Goal: Transaction & Acquisition: Purchase product/service

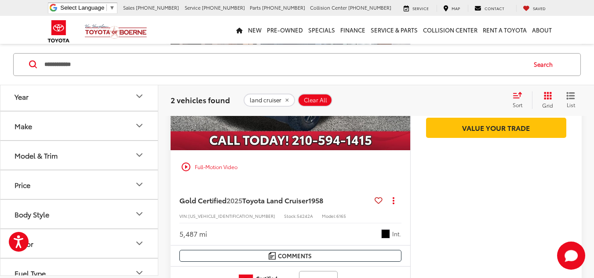
click at [303, 234] on div "5,487 mi Int." at bounding box center [290, 231] width 222 height 16
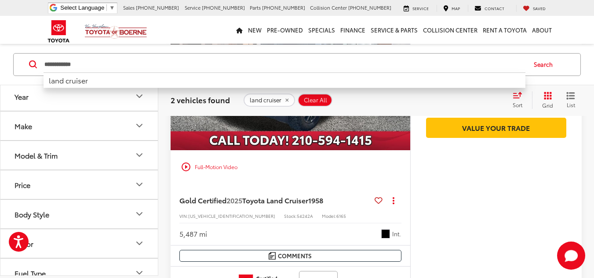
click at [298, 66] on input "**********" at bounding box center [285, 64] width 482 height 21
drag, startPoint x: 259, startPoint y: 66, endPoint x: 218, endPoint y: 63, distance: 40.5
click at [218, 63] on input "**********" at bounding box center [285, 64] width 482 height 21
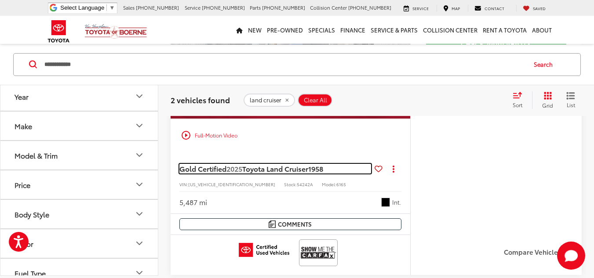
scroll to position [615, 0]
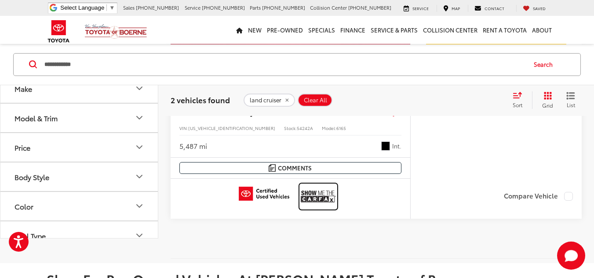
drag, startPoint x: 324, startPoint y: 201, endPoint x: 329, endPoint y: 198, distance: 5.7
click at [324, 200] on img at bounding box center [318, 196] width 35 height 23
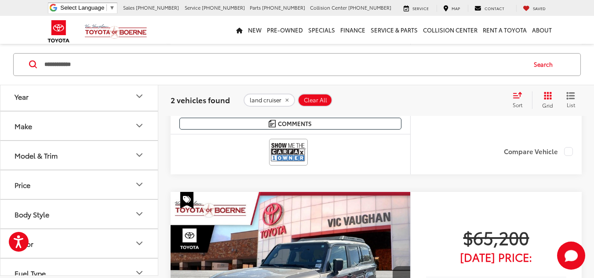
scroll to position [308, 0]
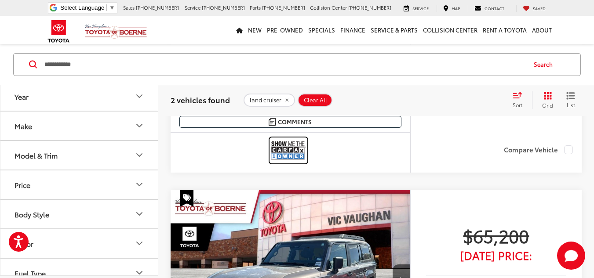
drag, startPoint x: 288, startPoint y: 151, endPoint x: 296, endPoint y: 150, distance: 8.0
click at [288, 151] on img at bounding box center [288, 150] width 35 height 23
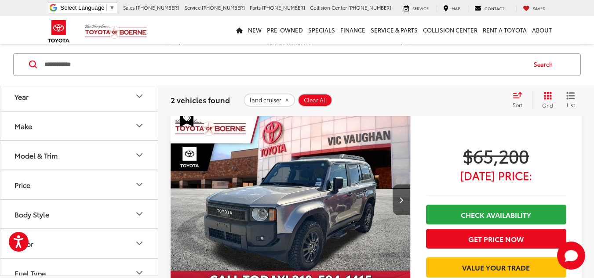
scroll to position [396, 0]
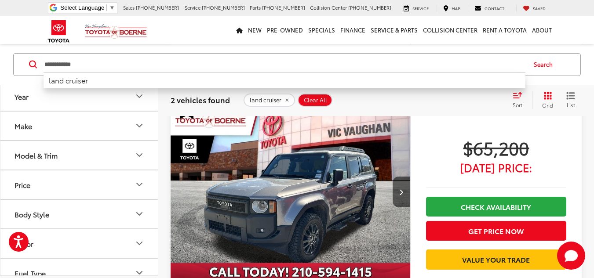
drag, startPoint x: 102, startPoint y: 69, endPoint x: 35, endPoint y: 67, distance: 67.3
click at [0, 0] on form "**********" at bounding box center [0, 0] width 0 height 0
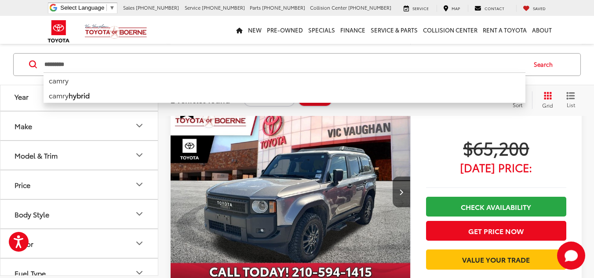
type input "*********"
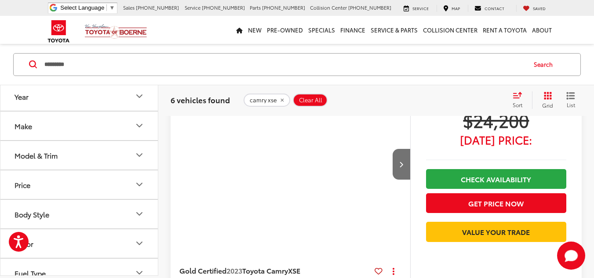
scroll to position [87, 0]
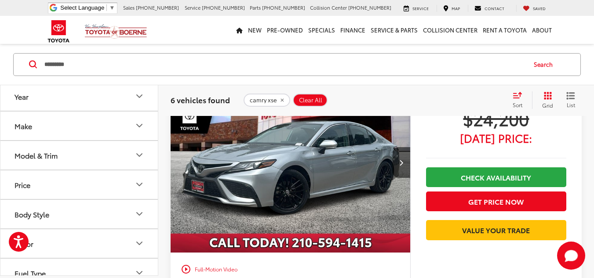
click at [517, 97] on icon "Select sort value" at bounding box center [518, 94] width 10 height 7
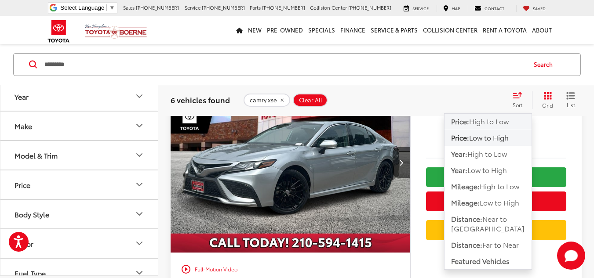
click at [481, 118] on span "High to Low" at bounding box center [489, 121] width 40 height 10
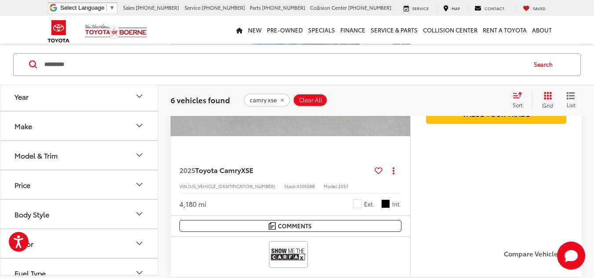
scroll to position [219, 0]
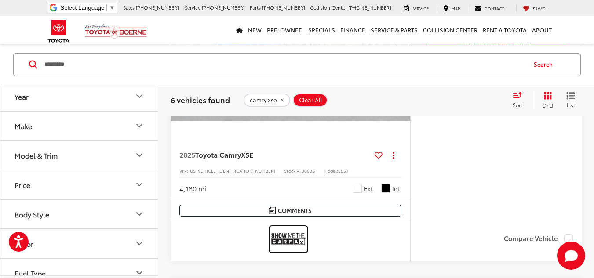
click at [298, 238] on img at bounding box center [288, 239] width 35 height 23
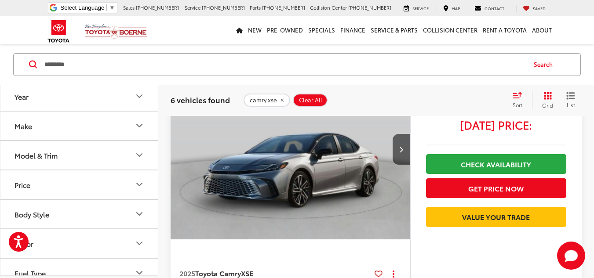
scroll to position [132, 0]
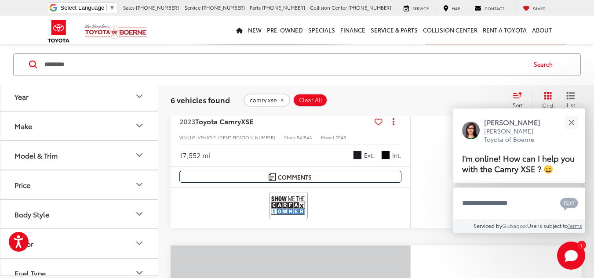
scroll to position [1629, 0]
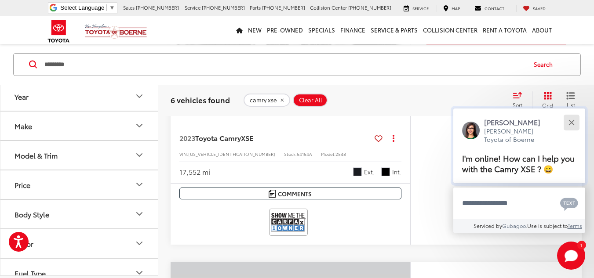
click at [569, 120] on div "Close" at bounding box center [571, 123] width 6 height 6
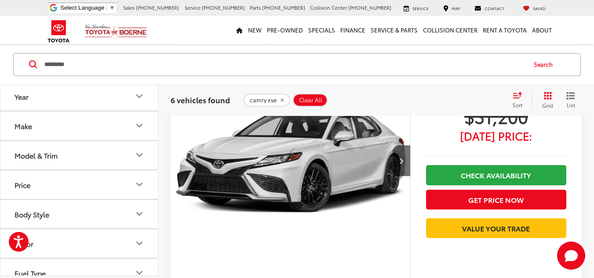
scroll to position [1453, 0]
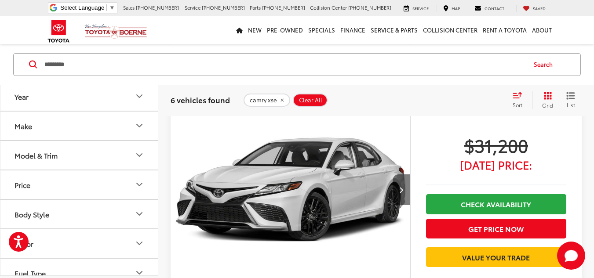
click at [398, 200] on button "Next image" at bounding box center [402, 190] width 18 height 31
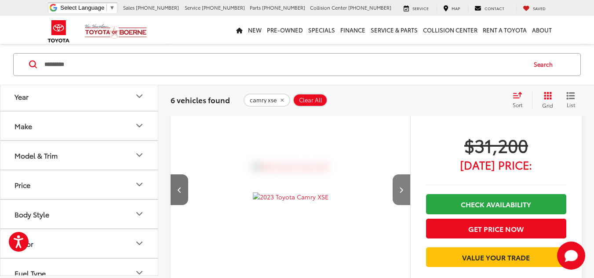
click at [398, 200] on button "Next image" at bounding box center [402, 190] width 18 height 31
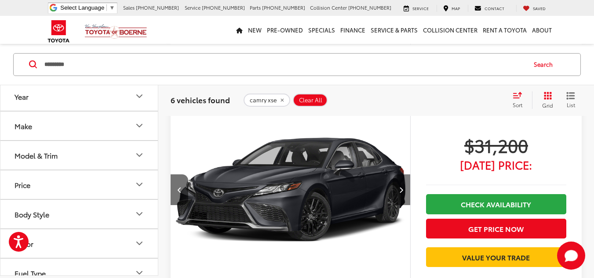
click at [398, 200] on button "Next image" at bounding box center [402, 190] width 18 height 31
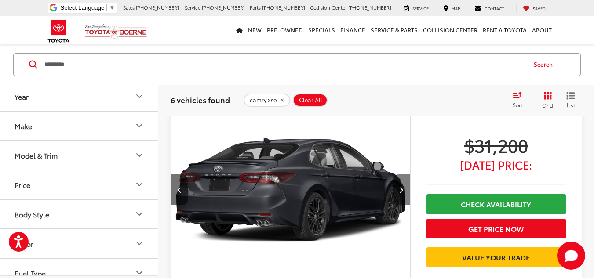
click at [398, 200] on button "Next image" at bounding box center [402, 190] width 18 height 31
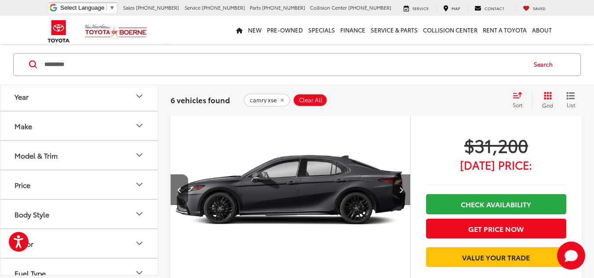
click at [398, 200] on button "Next image" at bounding box center [402, 190] width 18 height 31
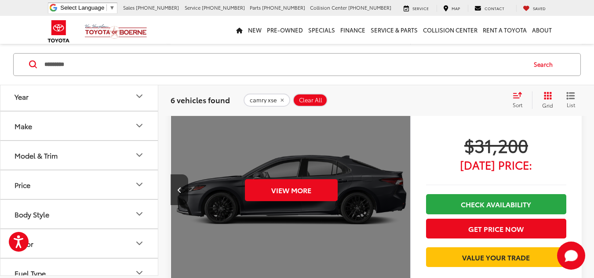
scroll to position [0, 1205]
click at [398, 200] on div "View More" at bounding box center [290, 190] width 241 height 181
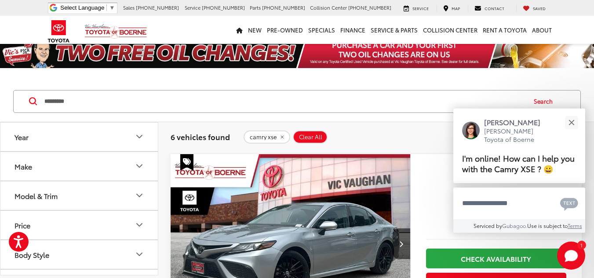
scroll to position [2, 0]
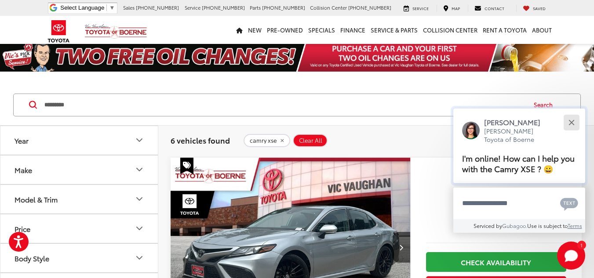
click at [575, 121] on button "Close" at bounding box center [571, 122] width 19 height 19
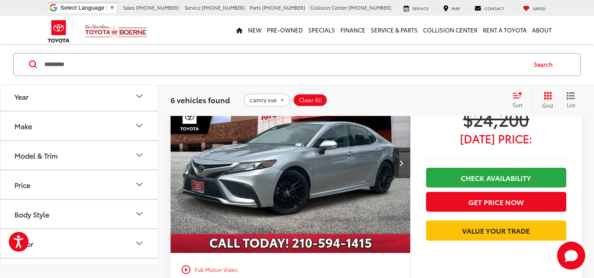
scroll to position [90, 0]
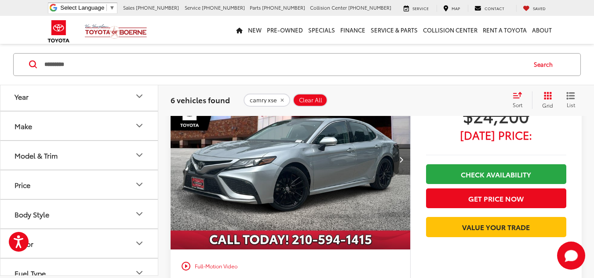
click at [405, 154] on button "Next image" at bounding box center [402, 159] width 18 height 31
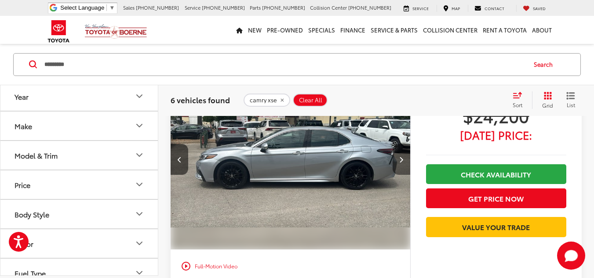
click at [405, 154] on button "Next image" at bounding box center [402, 159] width 18 height 31
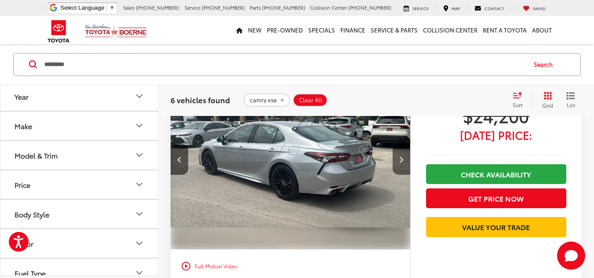
click at [405, 155] on button "Next image" at bounding box center [402, 159] width 18 height 31
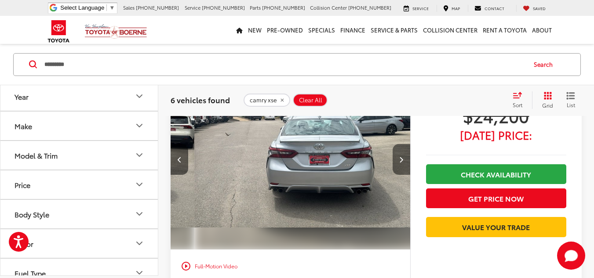
scroll to position [0, 723]
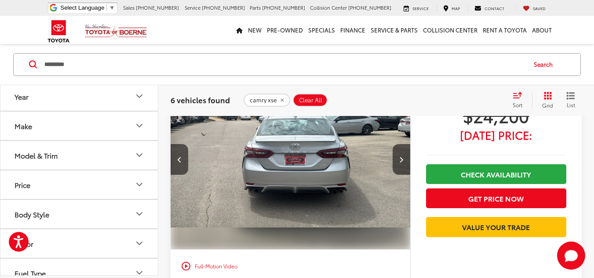
drag, startPoint x: 405, startPoint y: 155, endPoint x: 385, endPoint y: 164, distance: 22.2
click at [385, 164] on div at bounding box center [291, 160] width 240 height 180
click at [404, 157] on button "Next image" at bounding box center [402, 159] width 18 height 31
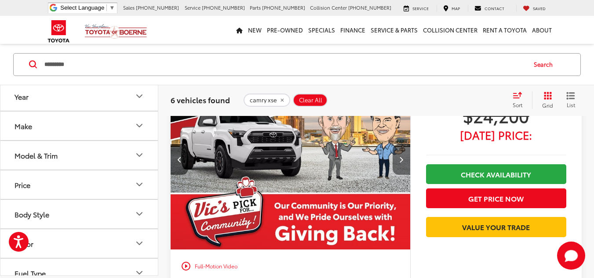
click at [404, 157] on button "Next image" at bounding box center [402, 159] width 18 height 31
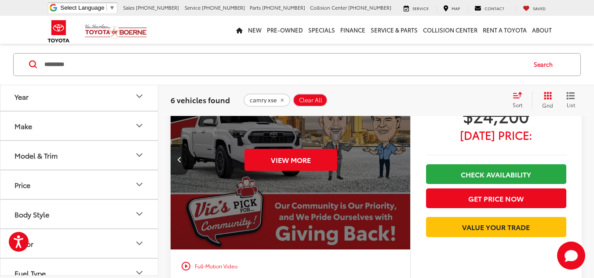
scroll to position [0, 1205]
click at [404, 157] on div "View More" at bounding box center [290, 160] width 241 height 181
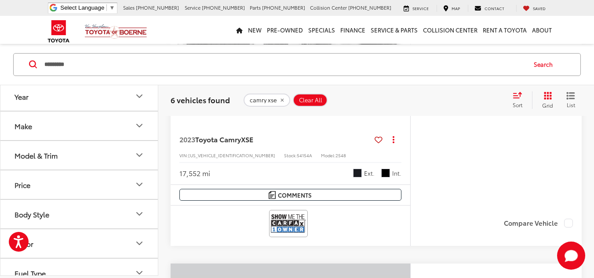
scroll to position [1629, 0]
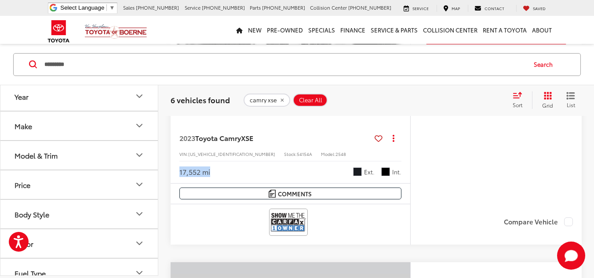
drag, startPoint x: 229, startPoint y: 179, endPoint x: 175, endPoint y: 183, distance: 54.2
click at [175, 183] on div "2023 Toyota Camry XSE Copy Link Share Print View Details VIN: 4T1K61AK4PU786459…" at bounding box center [291, 153] width 240 height 62
click at [254, 177] on div "17,552 mi Ext. Int." at bounding box center [290, 169] width 222 height 16
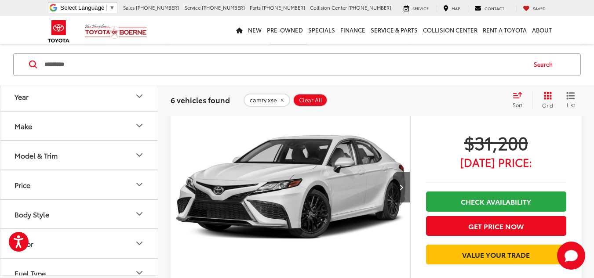
scroll to position [1541, 0]
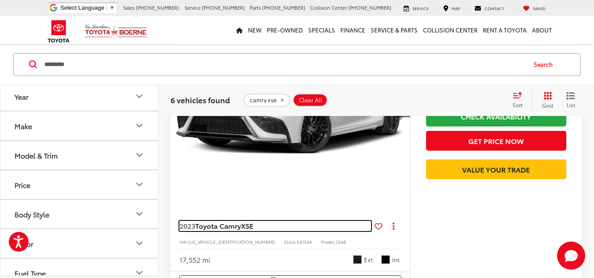
drag, startPoint x: 333, startPoint y: 229, endPoint x: 319, endPoint y: 233, distance: 14.4
click at [333, 230] on link "2023 Toyota Camry XSE" at bounding box center [275, 226] width 192 height 10
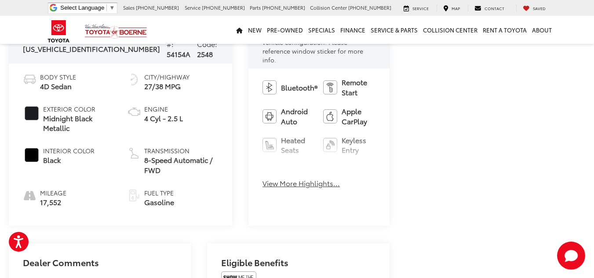
scroll to position [396, 0]
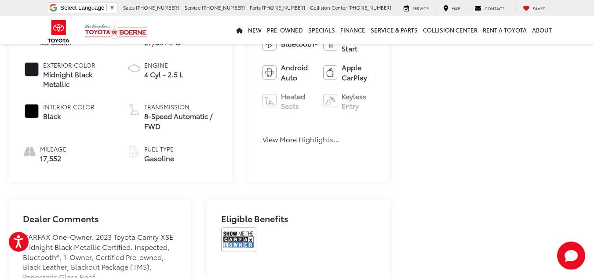
click at [280, 135] on button "View More Highlights..." at bounding box center [300, 140] width 77 height 10
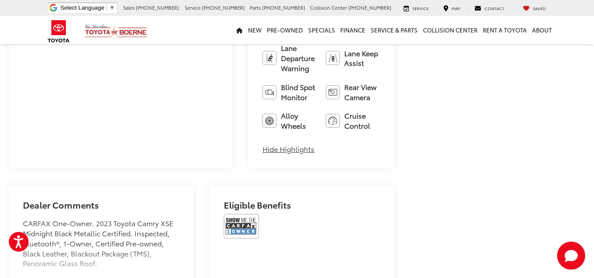
scroll to position [572, 0]
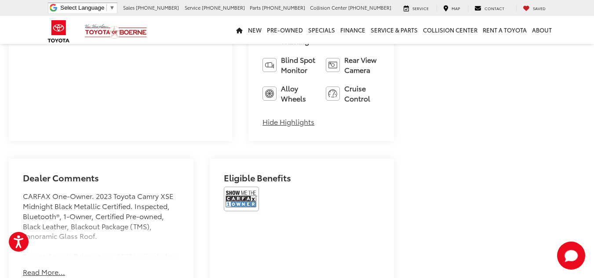
drag, startPoint x: 43, startPoint y: 229, endPoint x: 109, endPoint y: 197, distance: 73.1
click at [106, 194] on div "Dealer Comments CARFAX One-Owner. 2023 Toyota Camry XSE Midnight Black Metallic…" at bounding box center [101, 225] width 185 height 133
drag, startPoint x: 120, startPoint y: 191, endPoint x: 67, endPoint y: 193, distance: 53.7
click at [67, 193] on div "CARFAX One-Owner. 2023 Toyota Camry XSE Midnight Black Metallic Certified. Insp…" at bounding box center [101, 224] width 157 height 66
drag, startPoint x: 51, startPoint y: 191, endPoint x: 134, endPoint y: 201, distance: 82.8
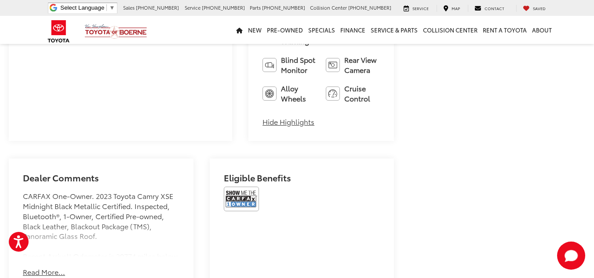
click at [134, 201] on div "CARFAX One-Owner. 2023 Toyota Camry XSE Midnight Black Metallic Certified. Insp…" at bounding box center [101, 224] width 157 height 66
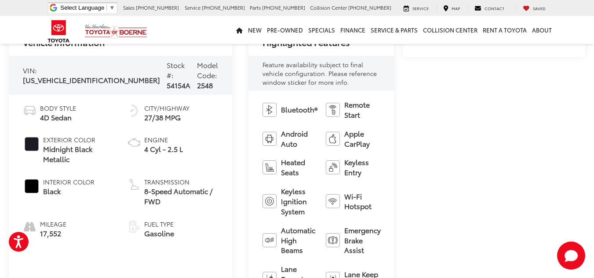
scroll to position [308, 0]
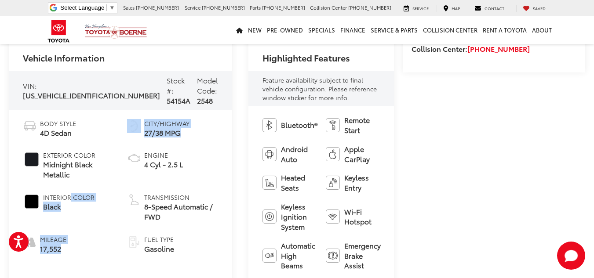
drag, startPoint x: 99, startPoint y: 175, endPoint x: 79, endPoint y: 192, distance: 26.5
click at [79, 192] on ul "Body Style 4D Sedan Exterior Color Midnight Black Metallic Interior Color Black…" at bounding box center [120, 186] width 195 height 135
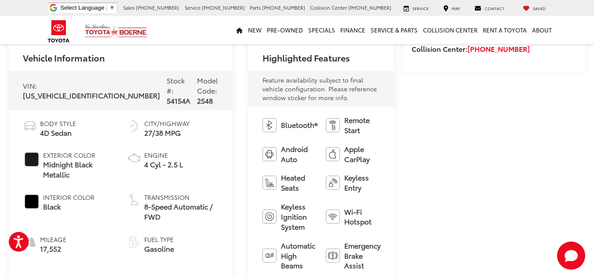
drag, startPoint x: 91, startPoint y: 178, endPoint x: 80, endPoint y: 37, distance: 141.6
click at [91, 178] on ul "Body Style 4D Sedan Exterior Color Midnight Black Metallic Interior Color Black…" at bounding box center [120, 186] width 195 height 135
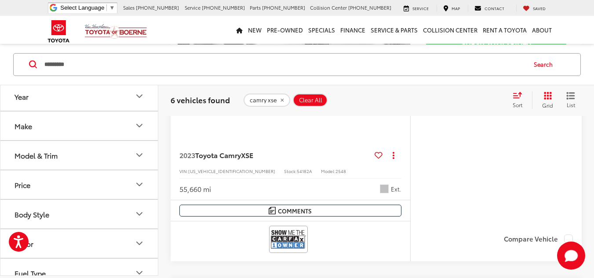
scroll to position [1321, 0]
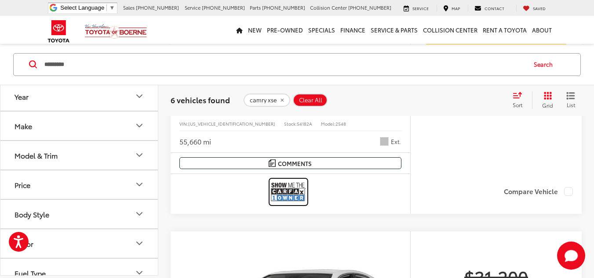
click at [295, 193] on img at bounding box center [288, 191] width 35 height 23
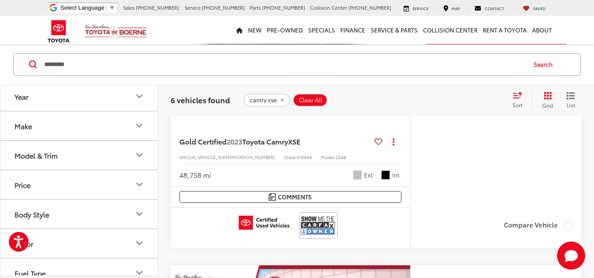
scroll to position [618, 0]
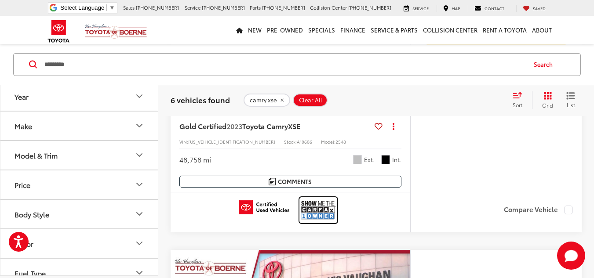
click at [325, 199] on img at bounding box center [318, 210] width 35 height 23
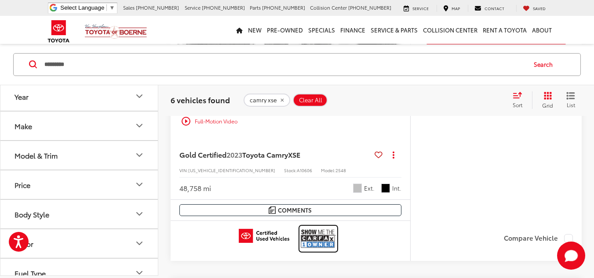
scroll to position [574, 0]
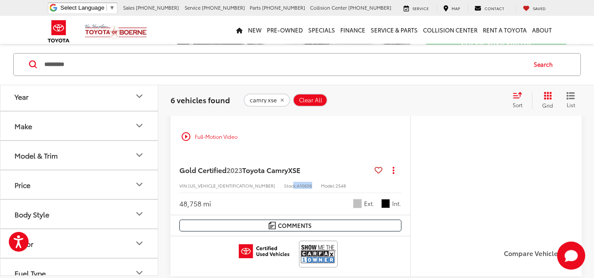
drag, startPoint x: 276, startPoint y: 183, endPoint x: 250, endPoint y: 186, distance: 26.5
click at [250, 186] on div "VIN: [US_VEHICLE_IDENTIFICATION_NUMBER] Stock: A10606 Model: 2548" at bounding box center [290, 185] width 222 height 6
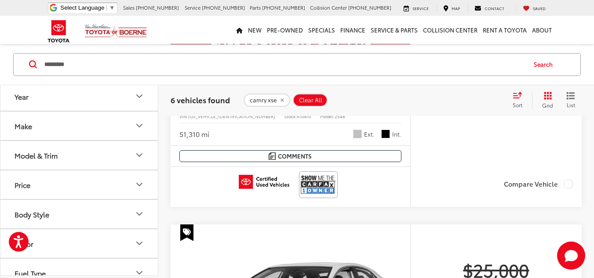
scroll to position [266, 0]
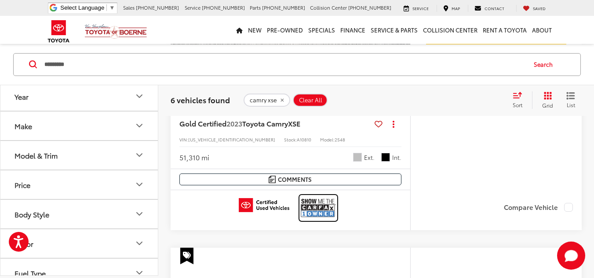
click at [314, 207] on img at bounding box center [318, 208] width 35 height 23
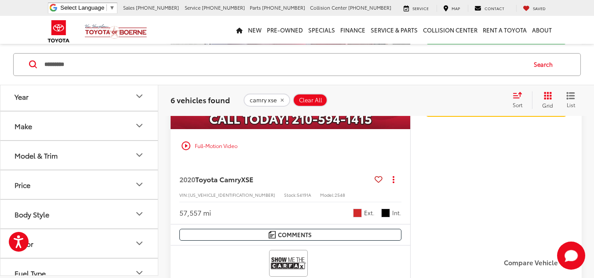
scroll to position [879, 0]
